Goal: Task Accomplishment & Management: Manage account settings

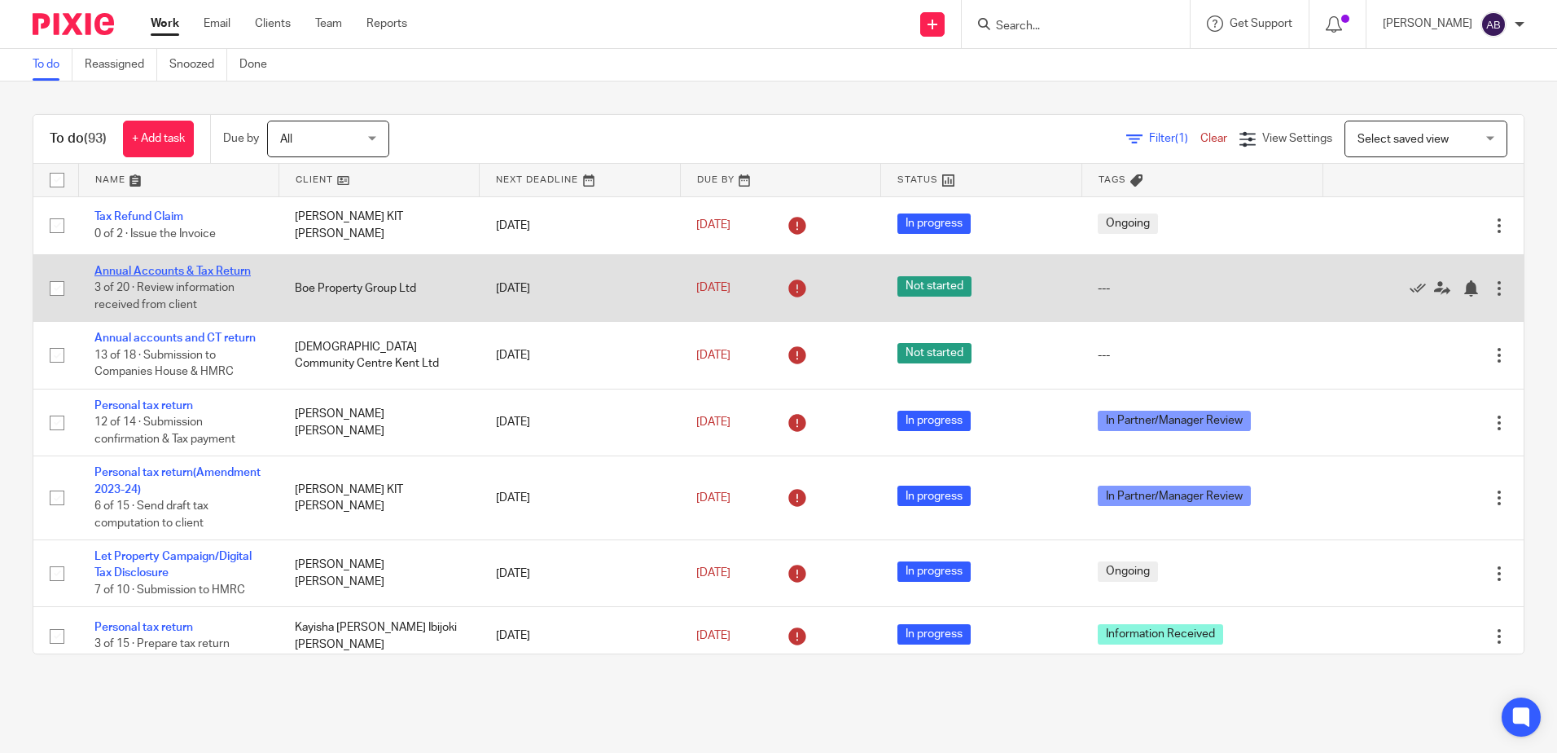
click at [138, 269] on link "Annual Accounts & Tax Return" at bounding box center [172, 271] width 156 height 11
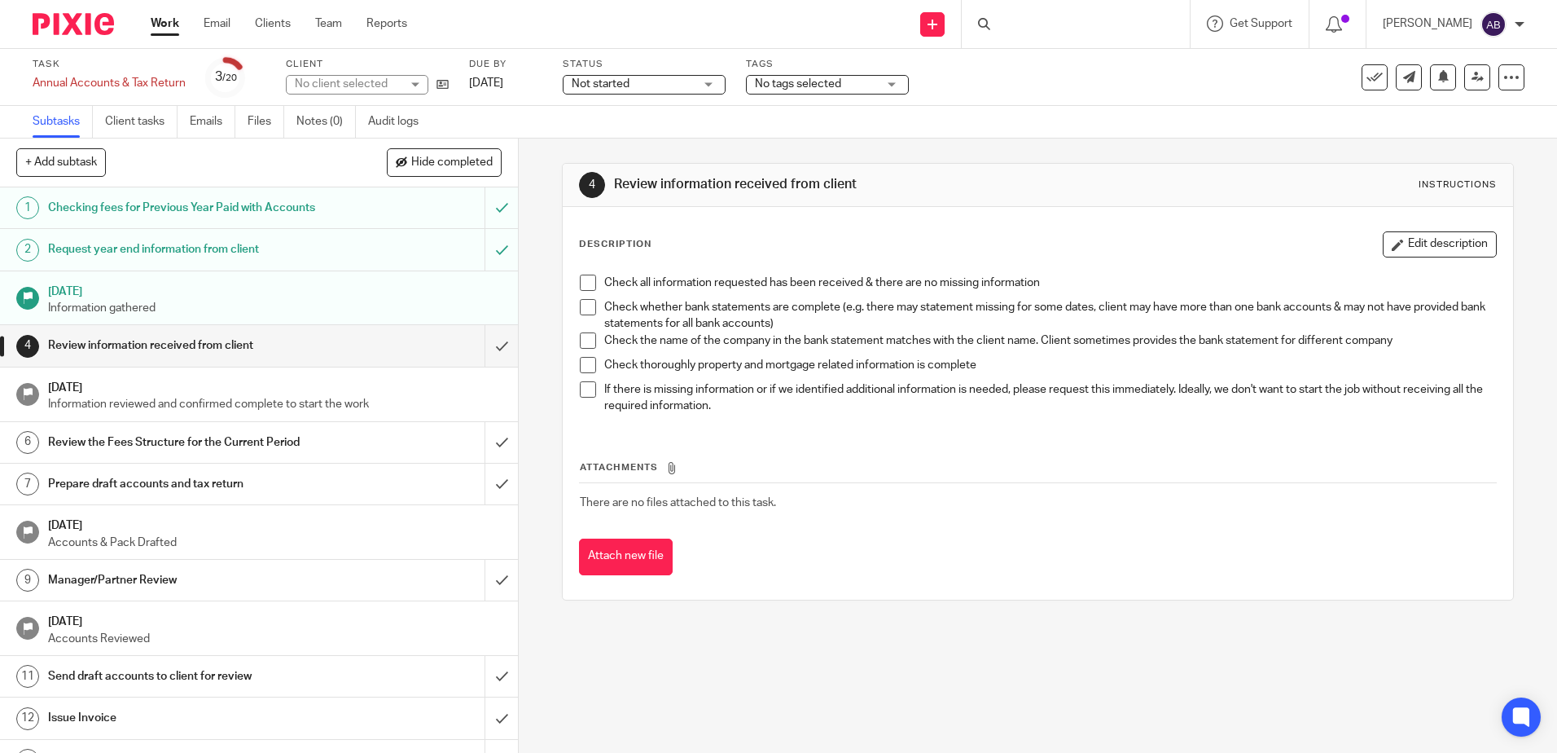
click at [651, 68] on label "Status" at bounding box center [644, 64] width 163 height 13
click at [651, 93] on div "Not started Not started" at bounding box center [644, 85] width 163 height 20
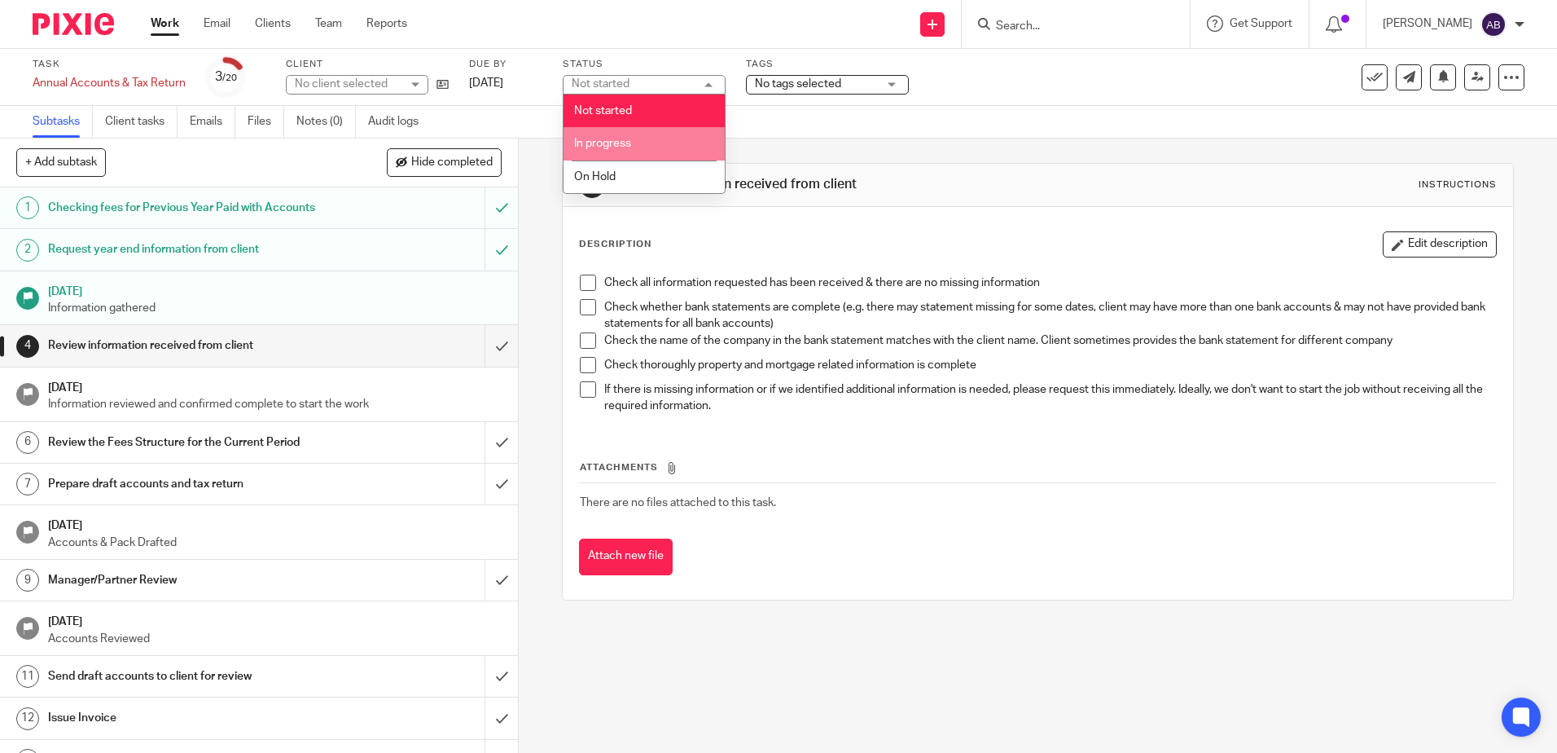
click at [637, 140] on li "In progress" at bounding box center [644, 143] width 161 height 33
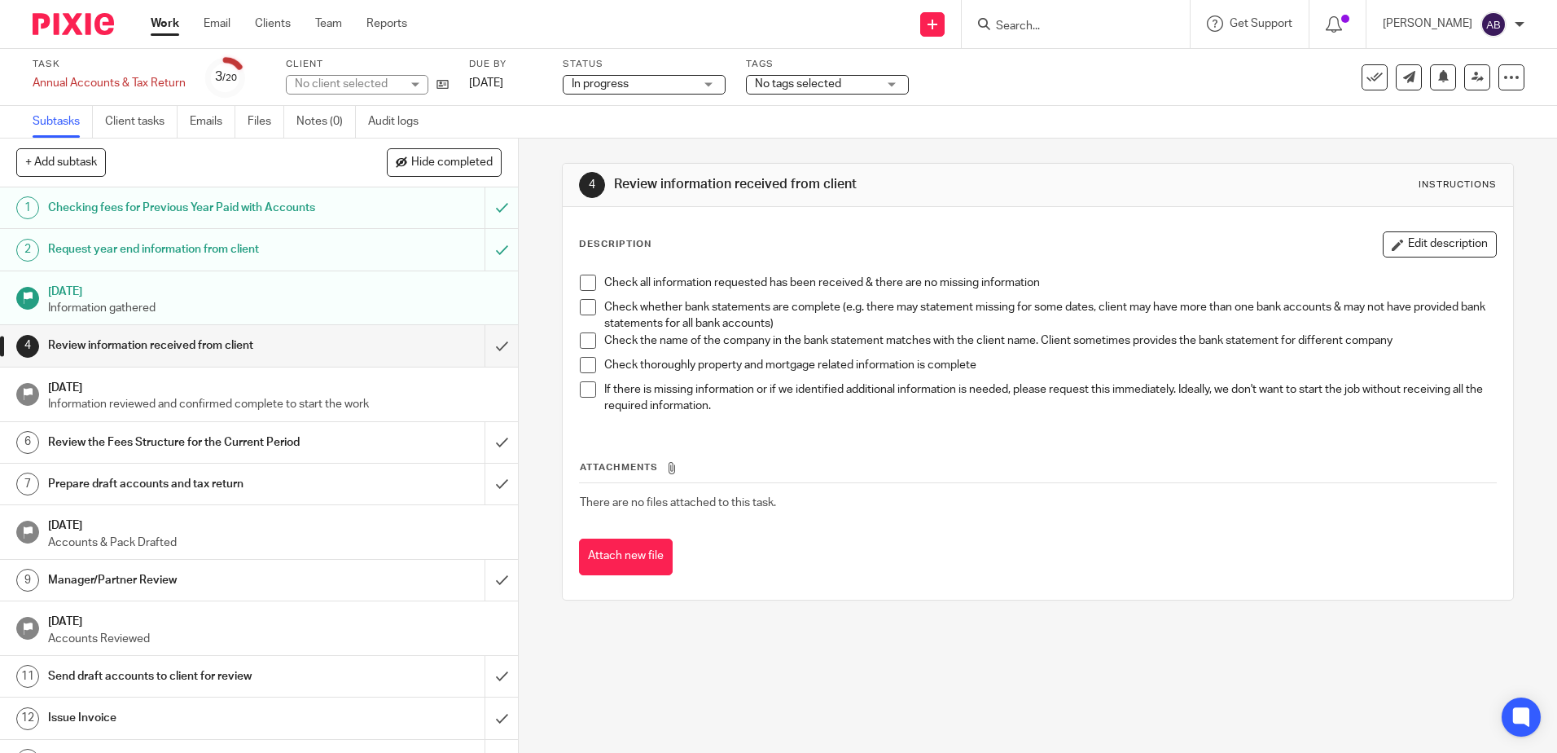
click at [807, 80] on span "No tags selected" at bounding box center [798, 83] width 86 height 11
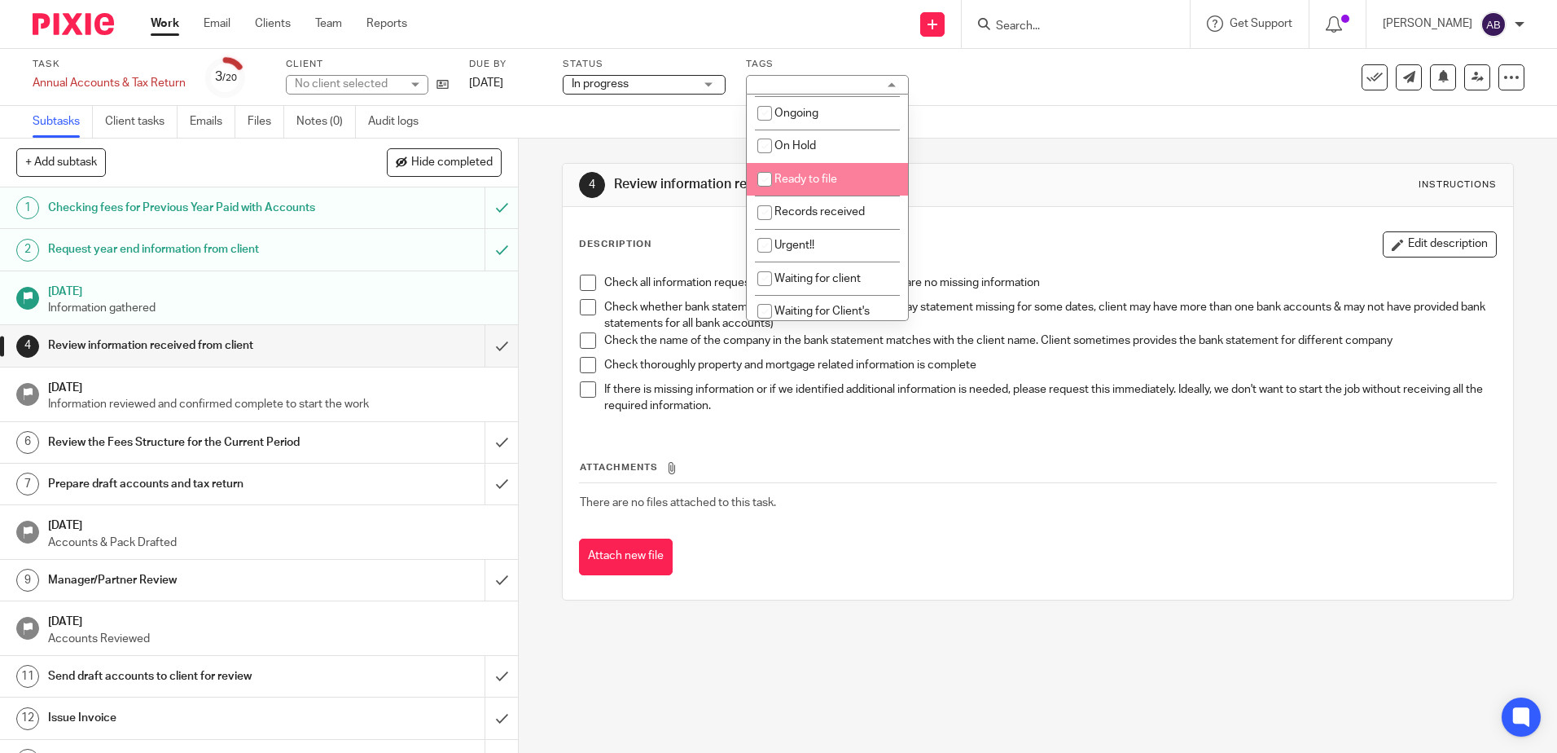
scroll to position [163, 0]
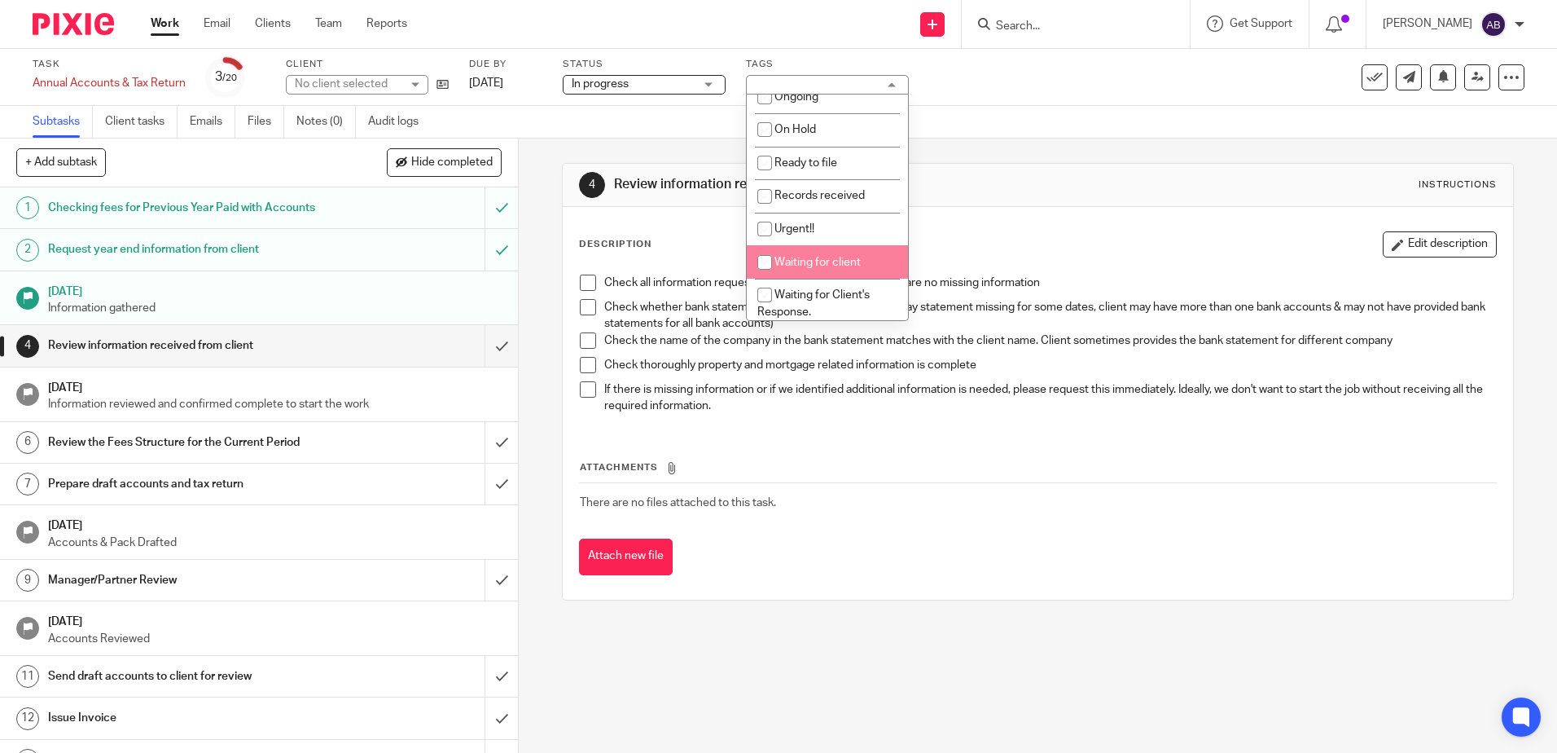
click at [810, 254] on li "Waiting for client" at bounding box center [827, 261] width 161 height 33
checkbox input "true"
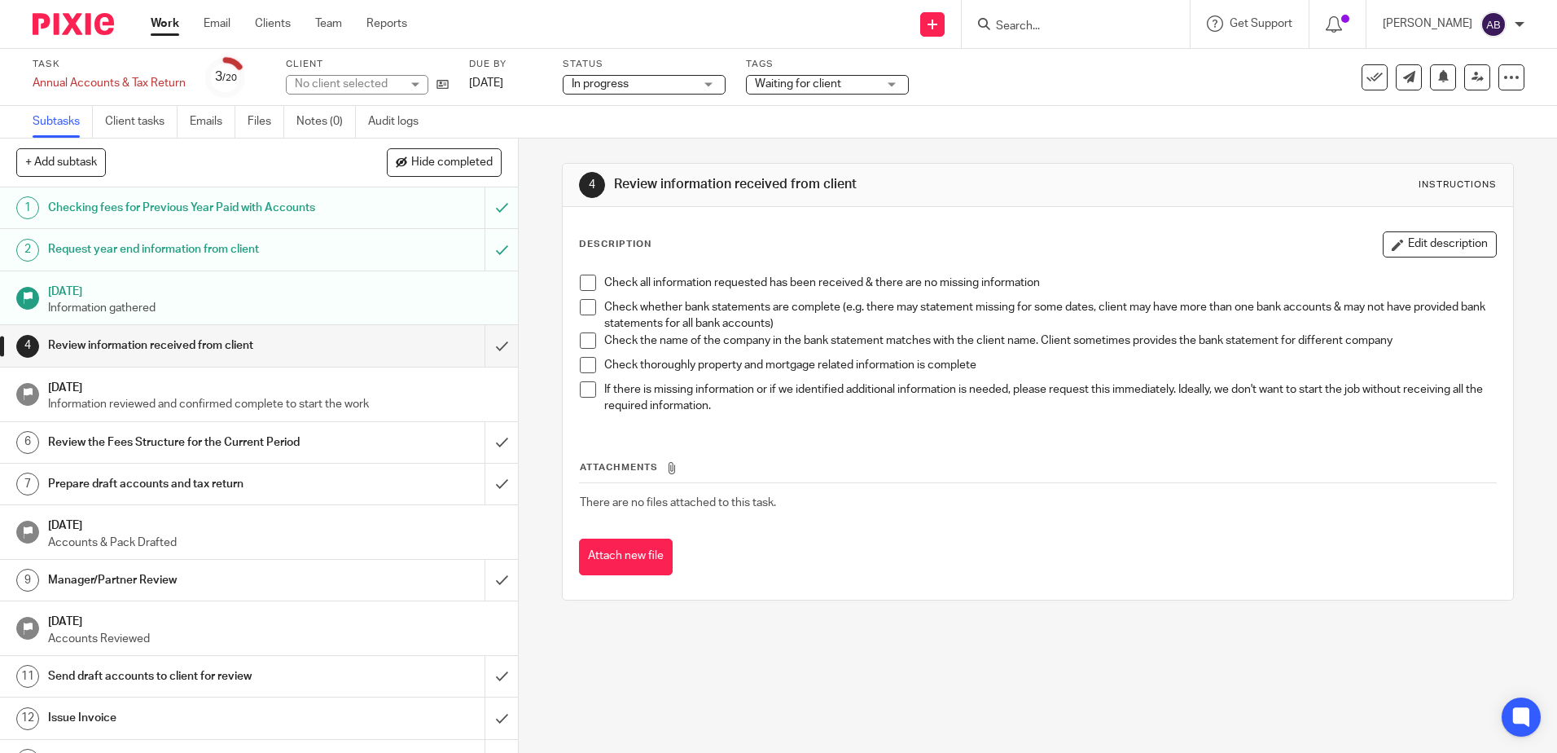
click at [158, 19] on link "Work" at bounding box center [165, 23] width 29 height 16
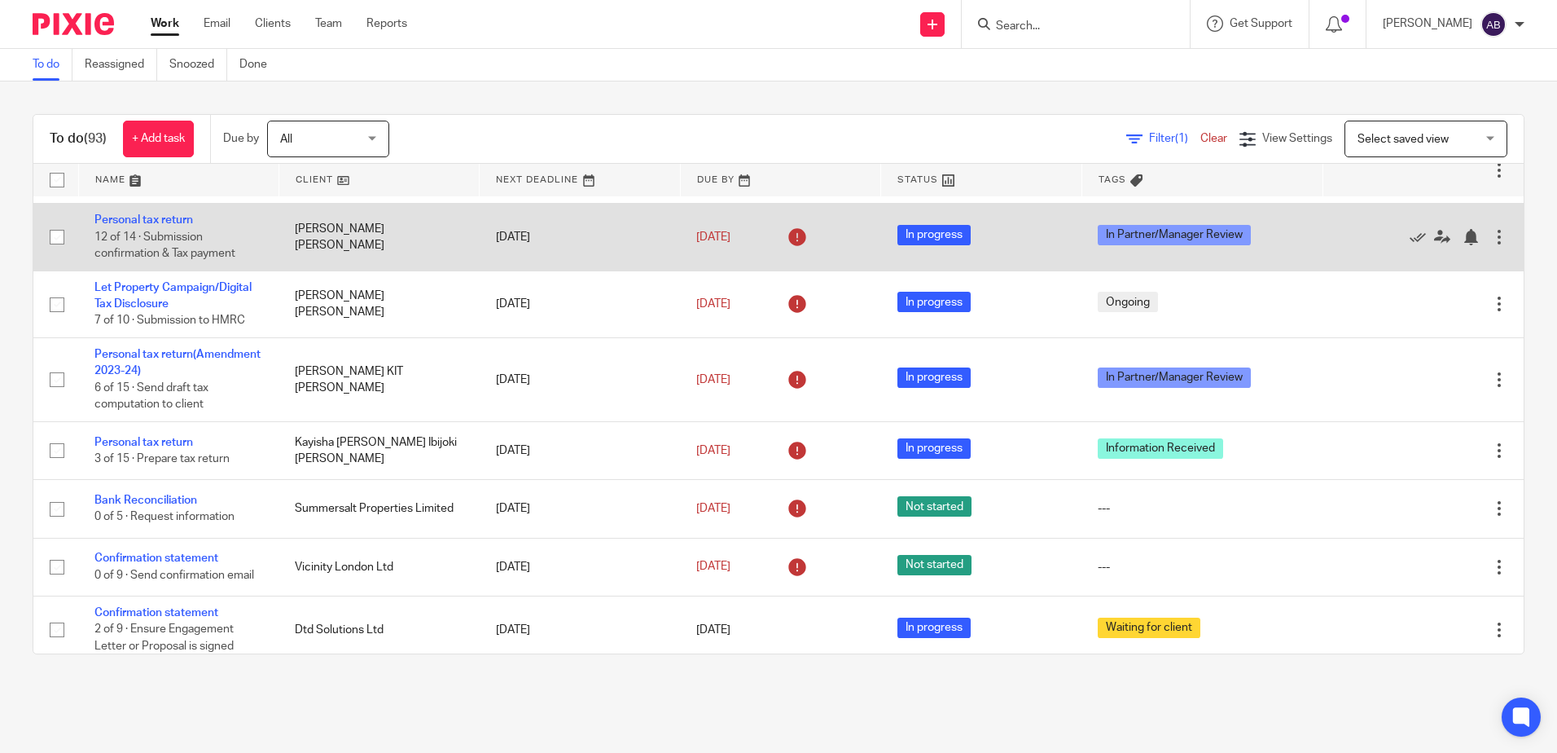
scroll to position [407, 0]
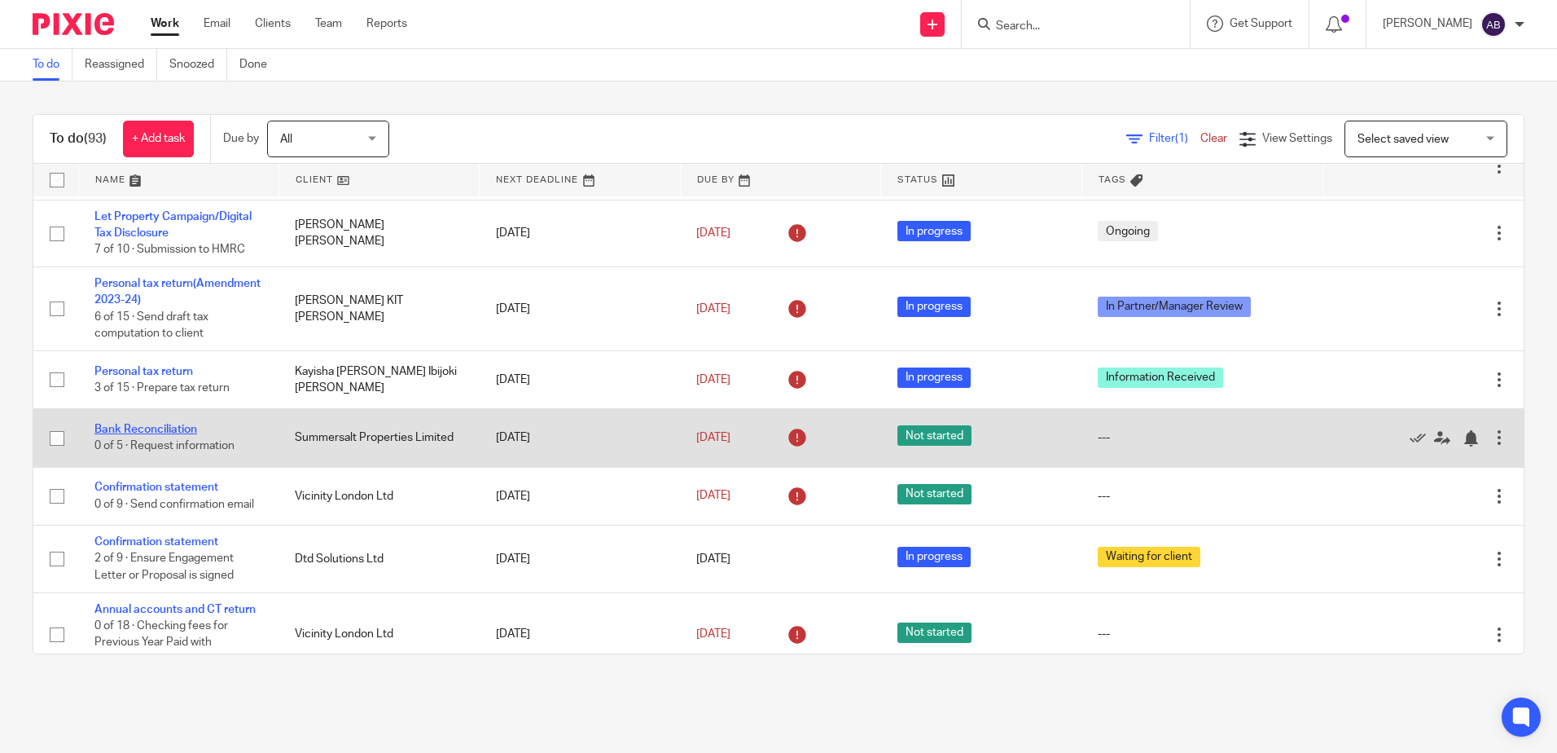
click at [149, 429] on link "Bank Reconciliation" at bounding box center [145, 429] width 103 height 11
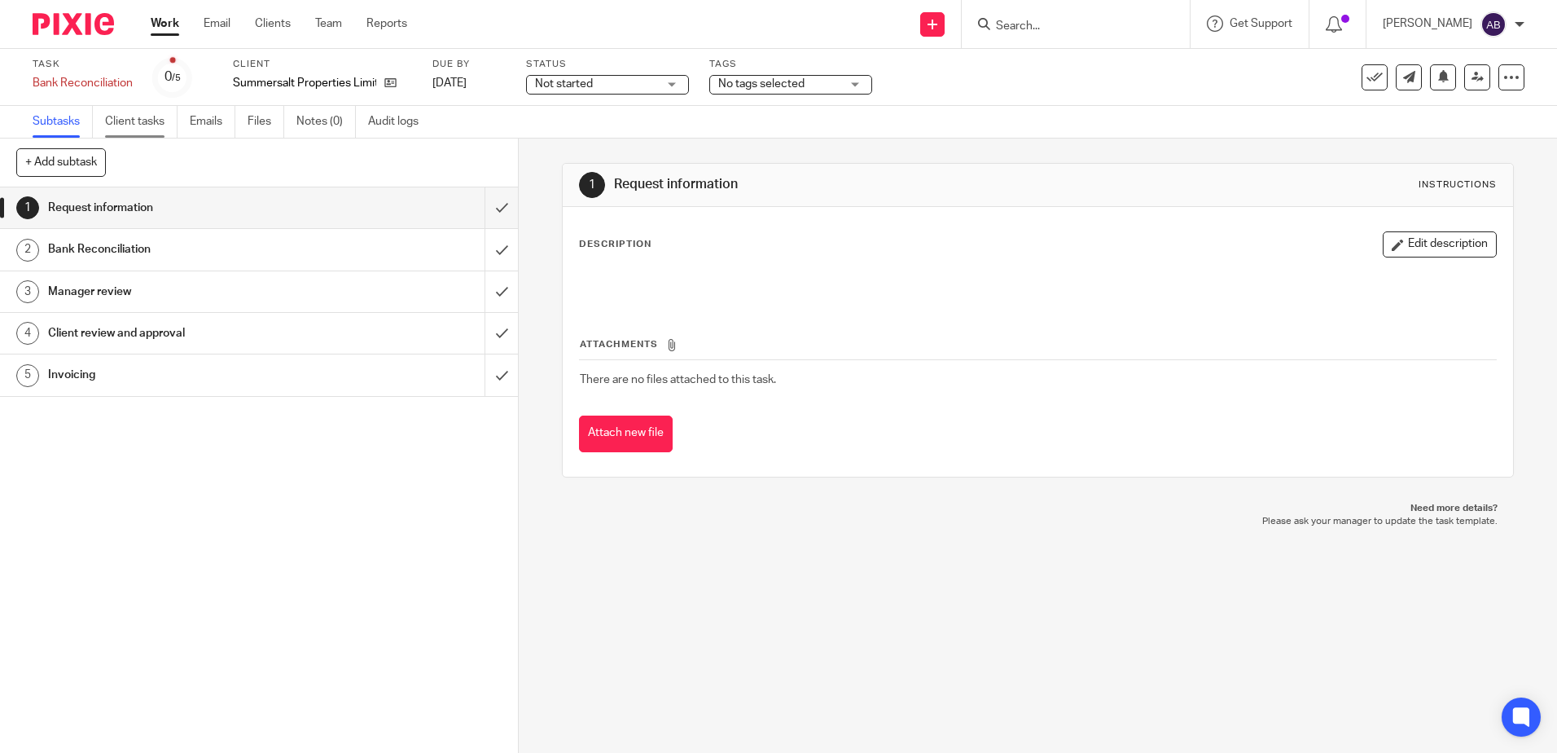
click at [118, 123] on link "Client tasks" at bounding box center [141, 122] width 72 height 32
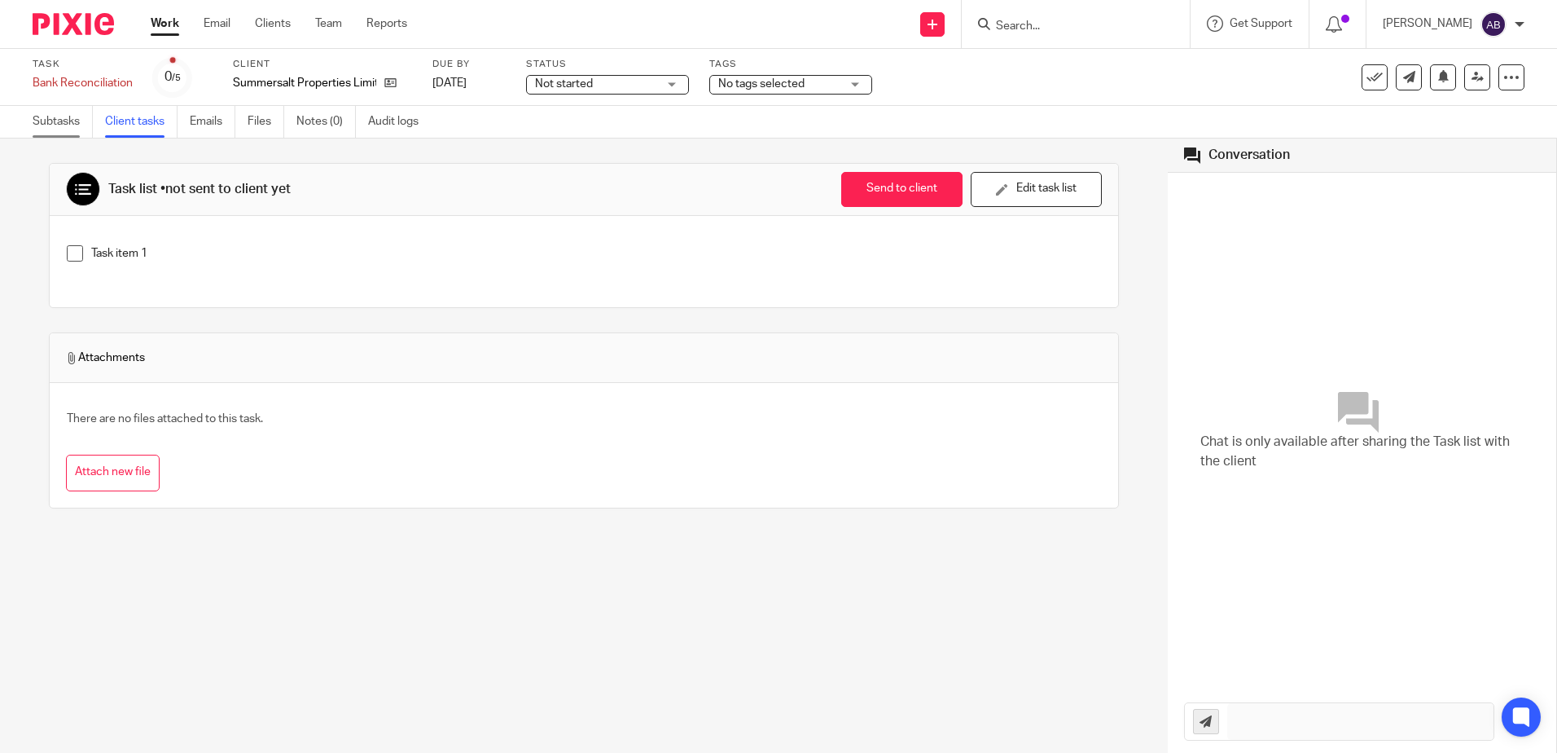
click at [56, 127] on link "Subtasks" at bounding box center [63, 122] width 60 height 32
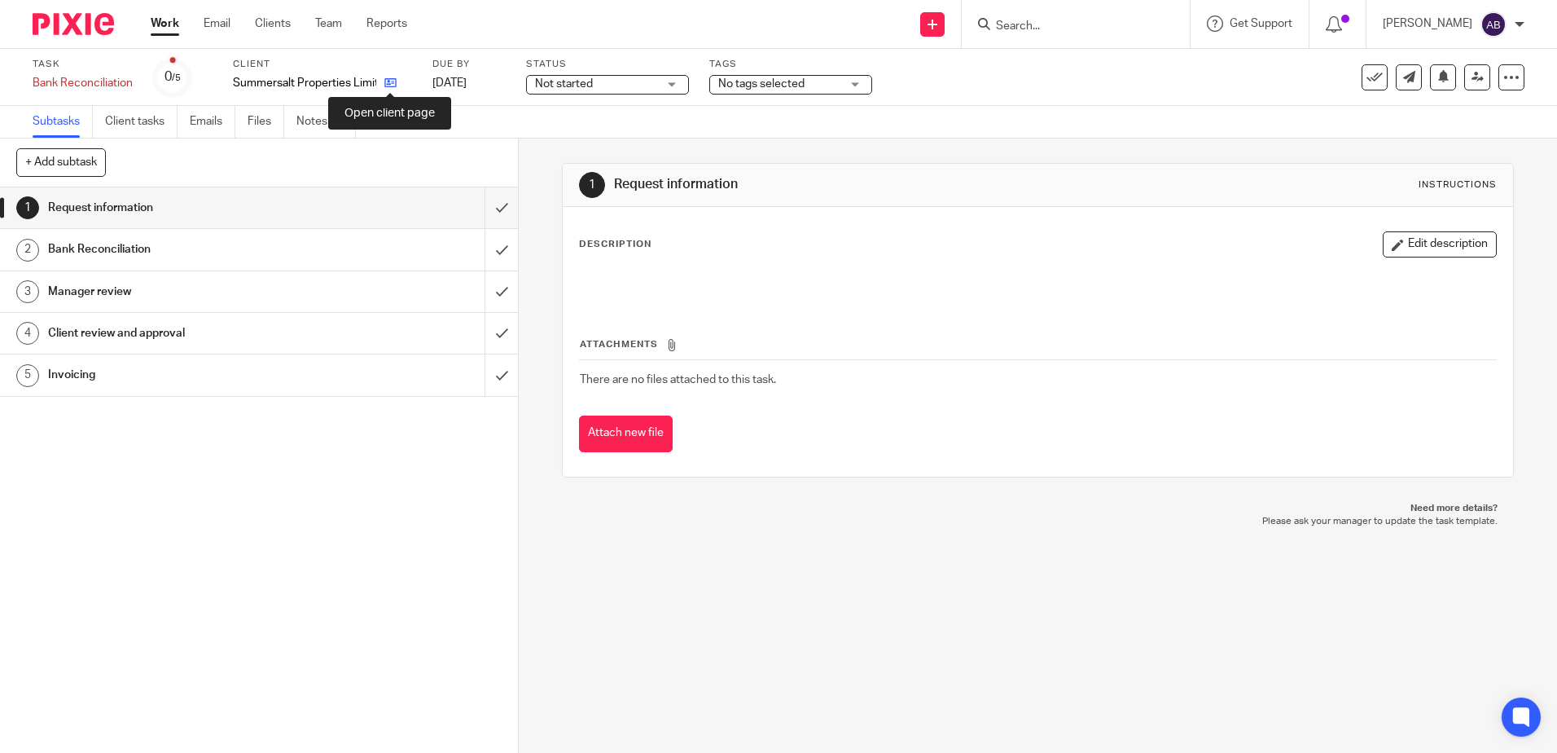
click at [386, 81] on icon at bounding box center [390, 83] width 12 height 12
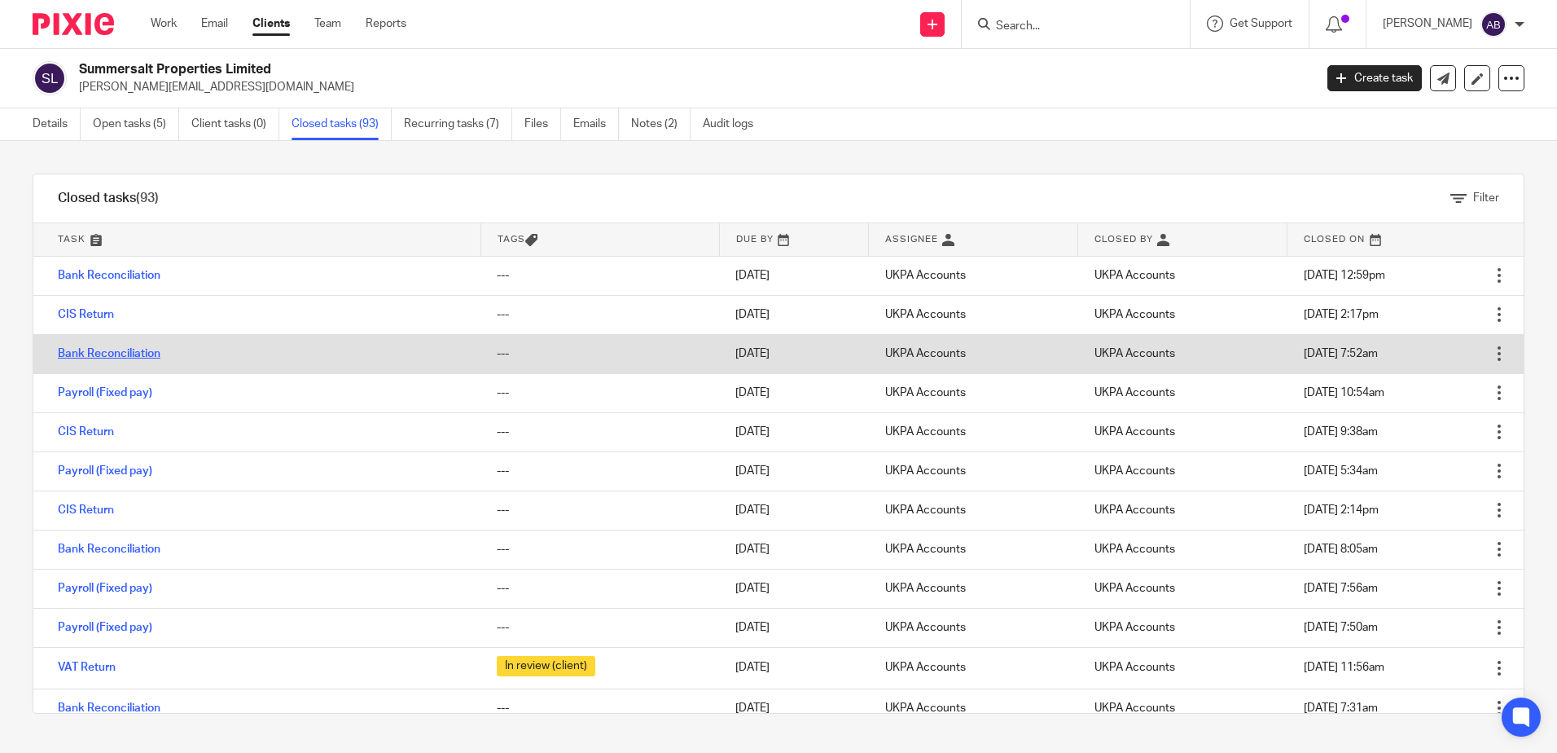
click at [86, 353] on link "Bank Reconciliation" at bounding box center [109, 353] width 103 height 11
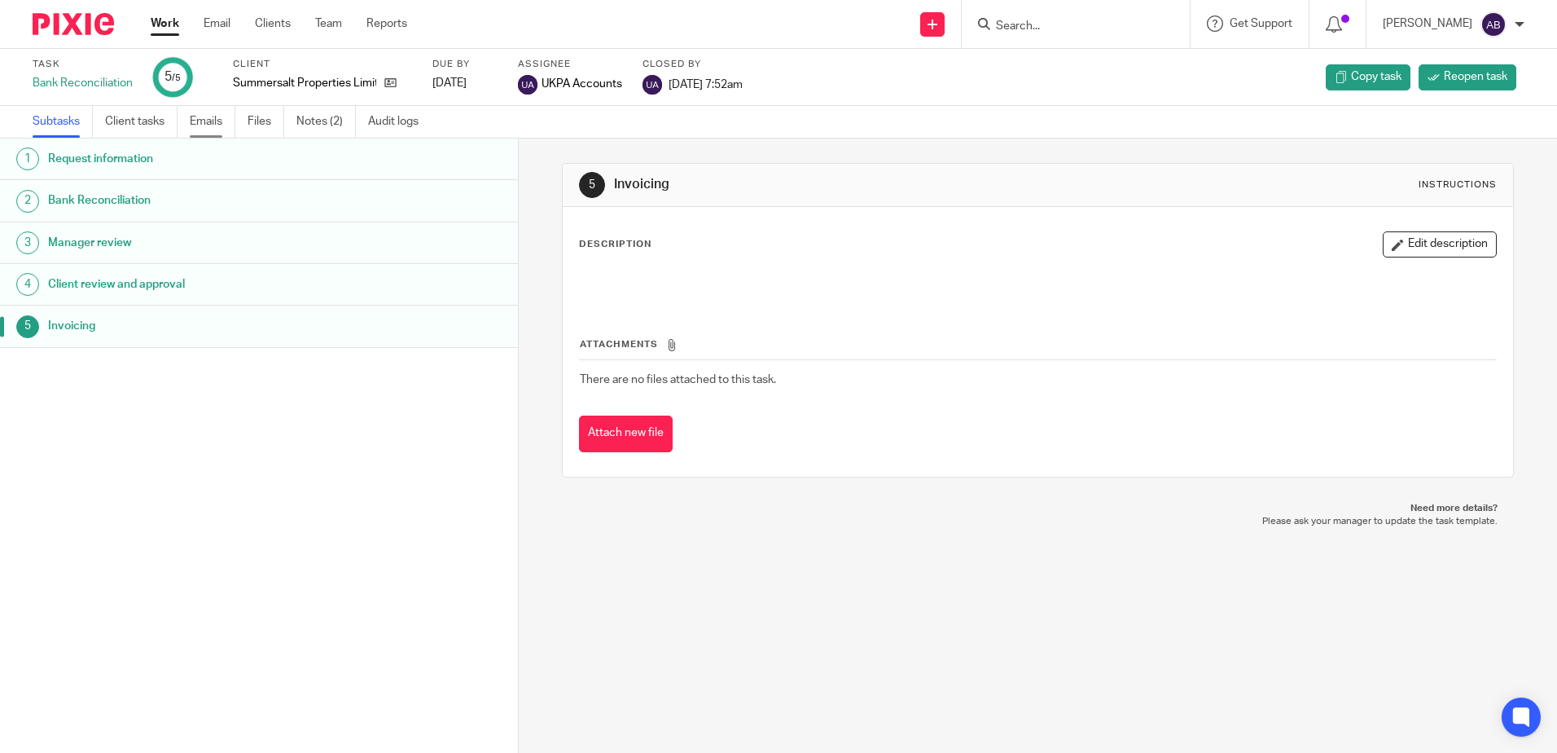
click at [200, 116] on link "Emails" at bounding box center [213, 122] width 46 height 32
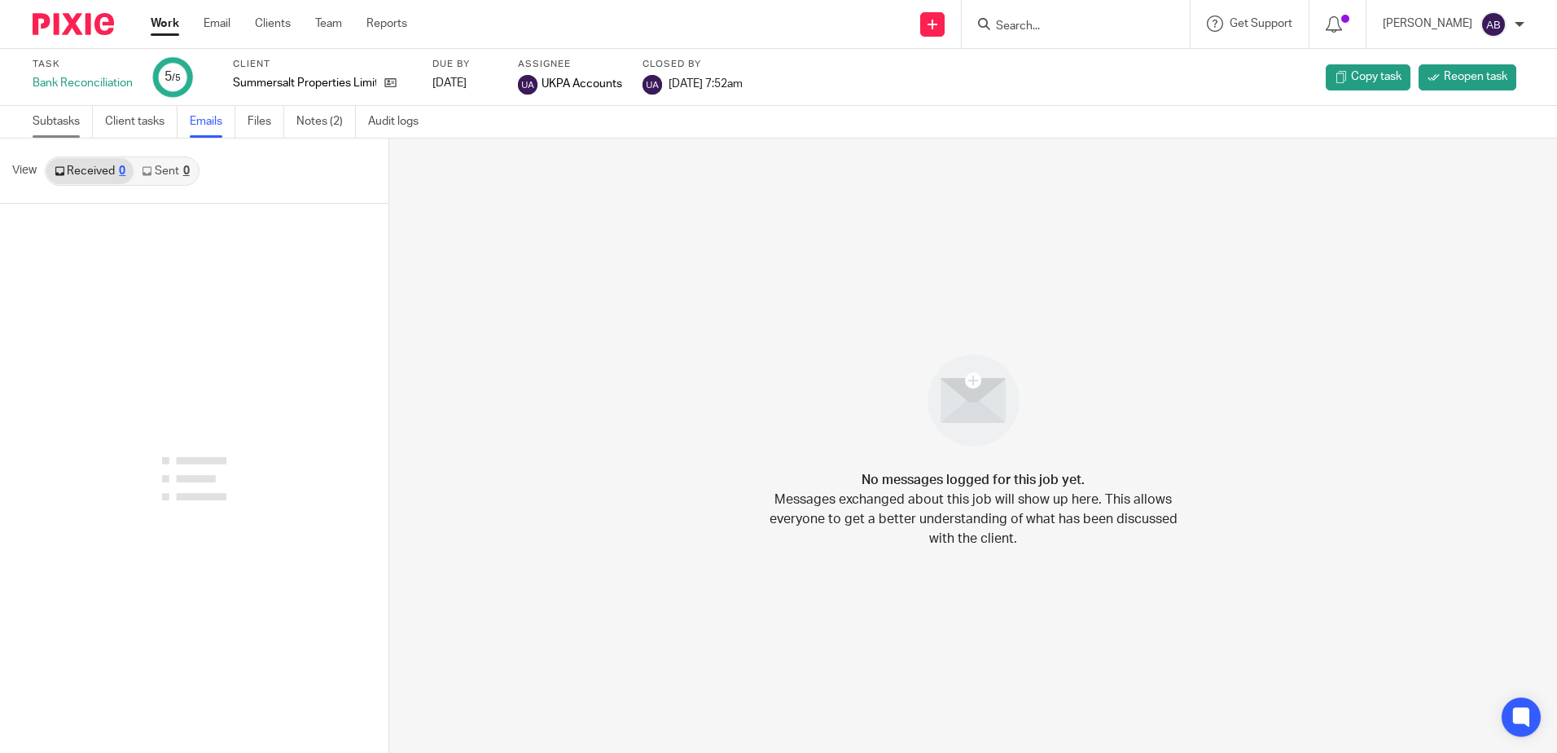
click at [40, 123] on link "Subtasks" at bounding box center [63, 122] width 60 height 32
click at [131, 124] on link "Client tasks" at bounding box center [141, 122] width 72 height 32
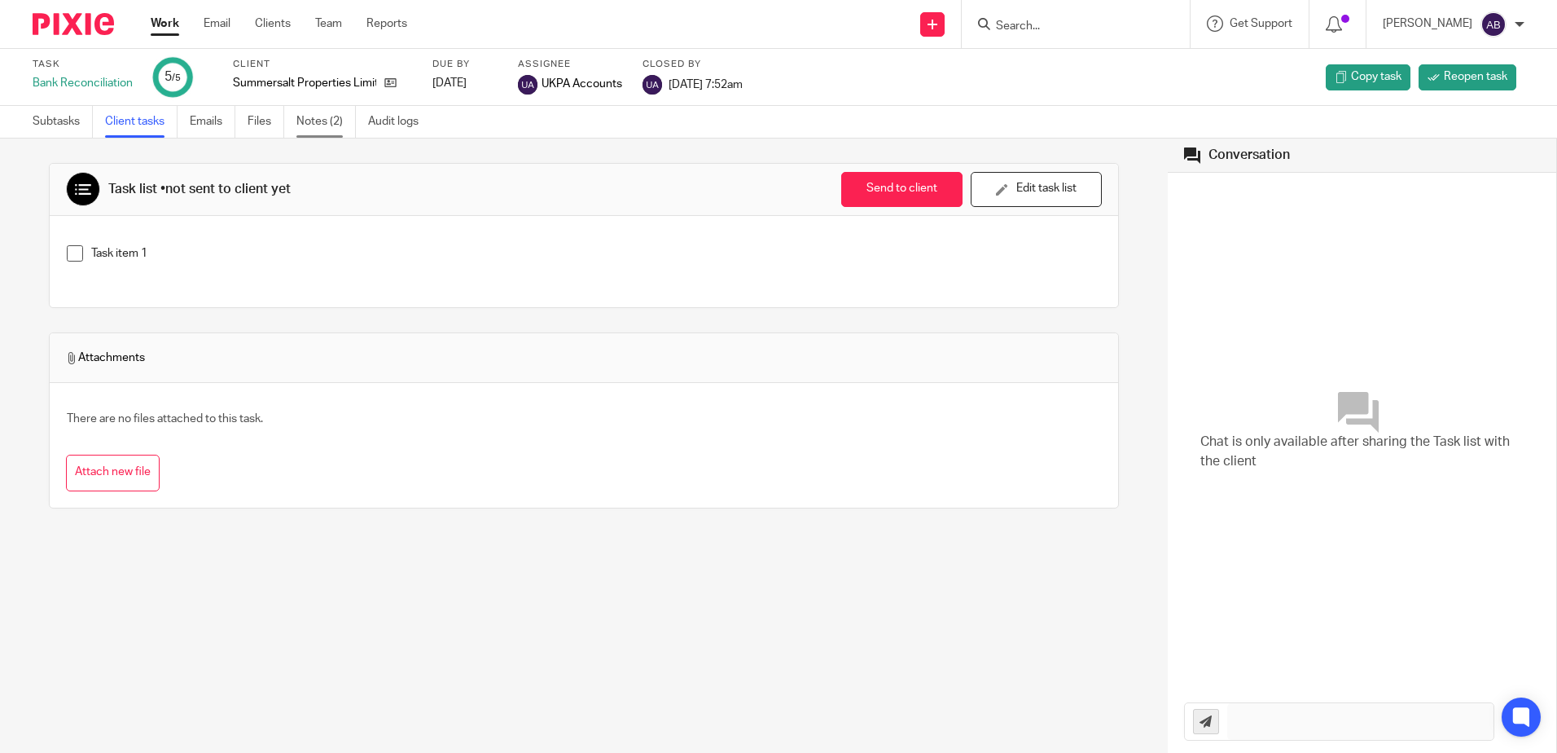
click at [354, 114] on link "Notes (2)" at bounding box center [325, 122] width 59 height 32
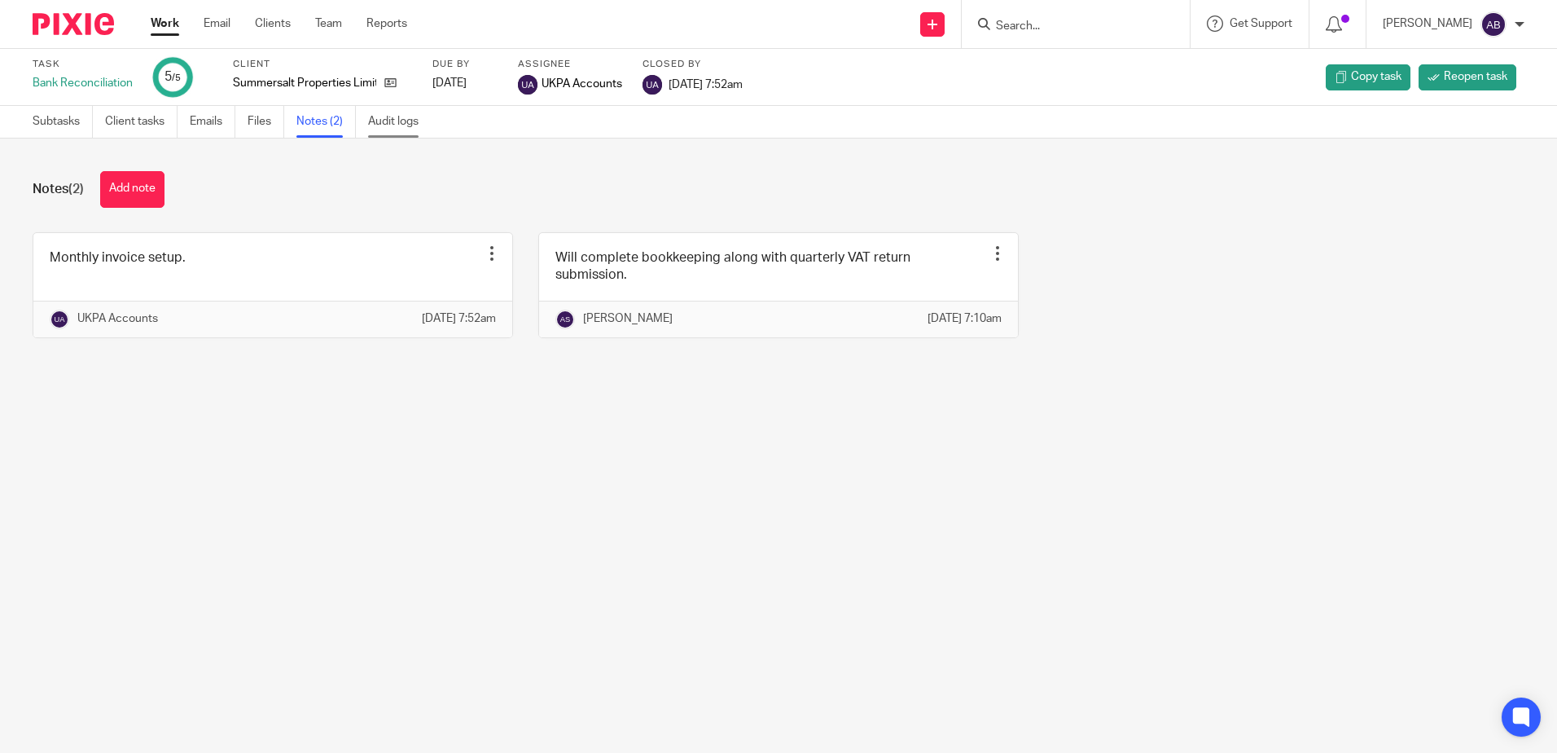
click at [391, 125] on link "Audit logs" at bounding box center [399, 122] width 63 height 32
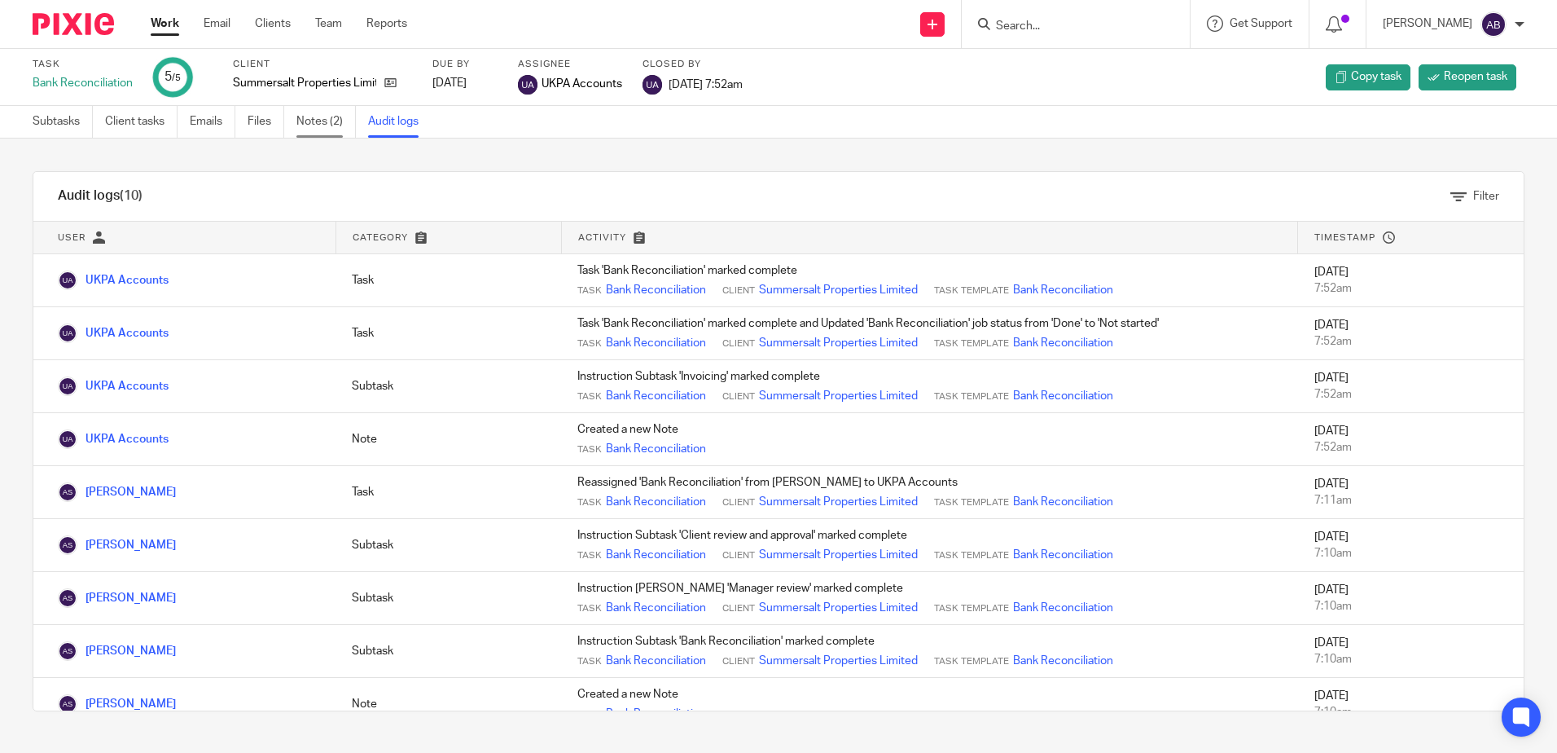
click at [331, 123] on link "Notes (2)" at bounding box center [325, 122] width 59 height 32
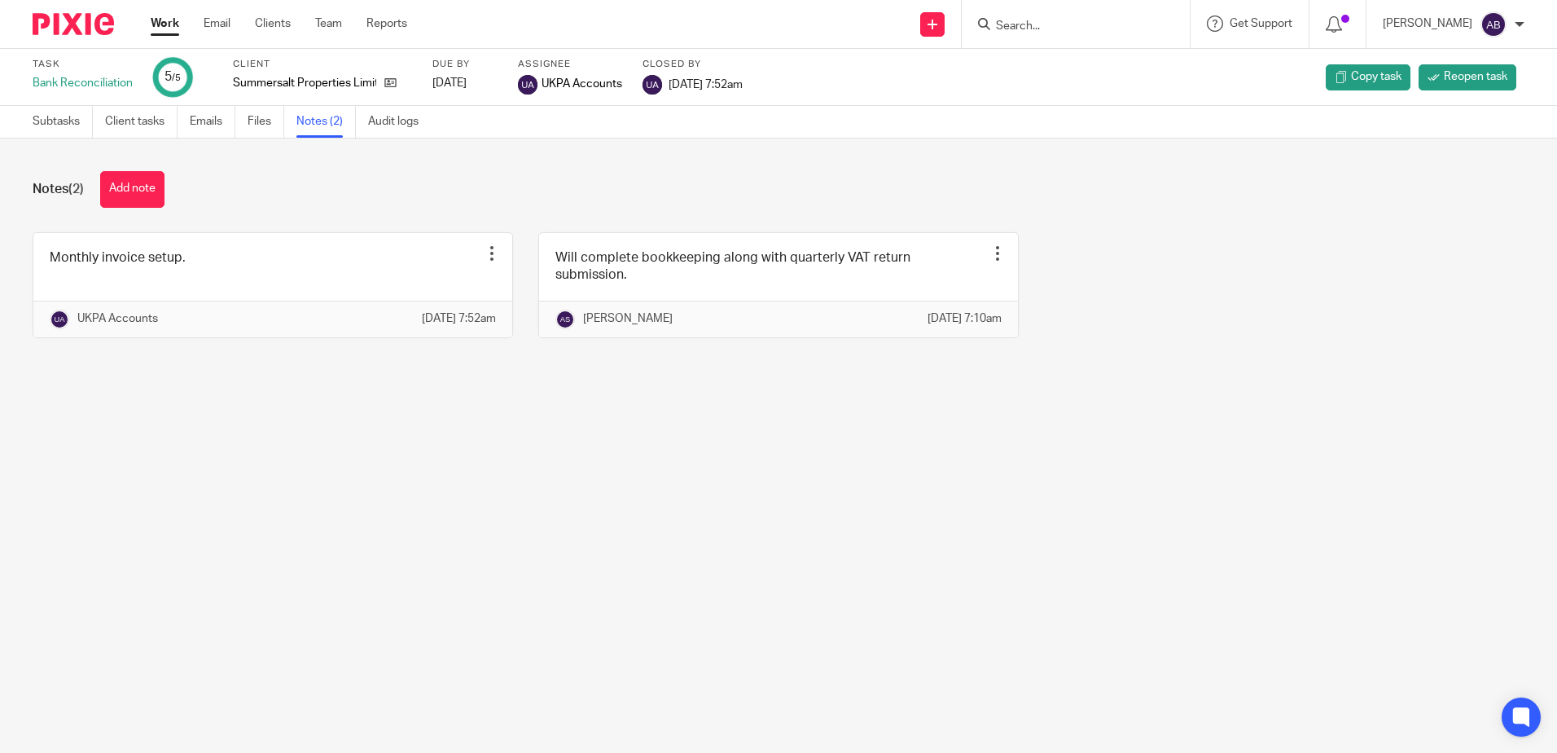
click at [161, 20] on link "Work" at bounding box center [165, 23] width 29 height 16
